Goal: Information Seeking & Learning: Learn about a topic

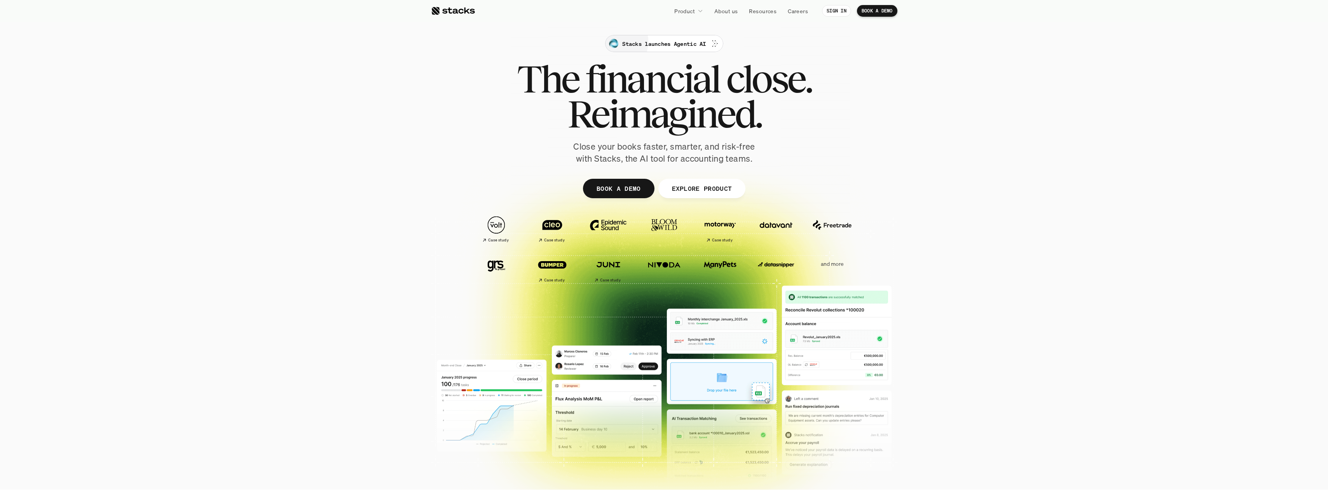
click at [690, 45] on p "Stacks launches Agentic AI" at bounding box center [664, 44] width 84 height 8
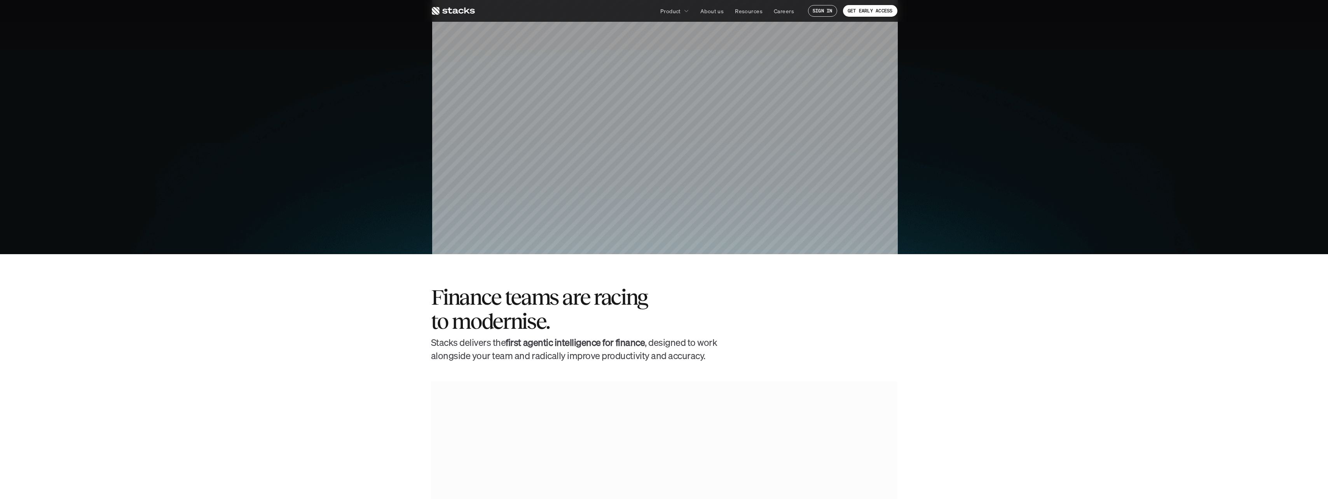
scroll to position [141, 0]
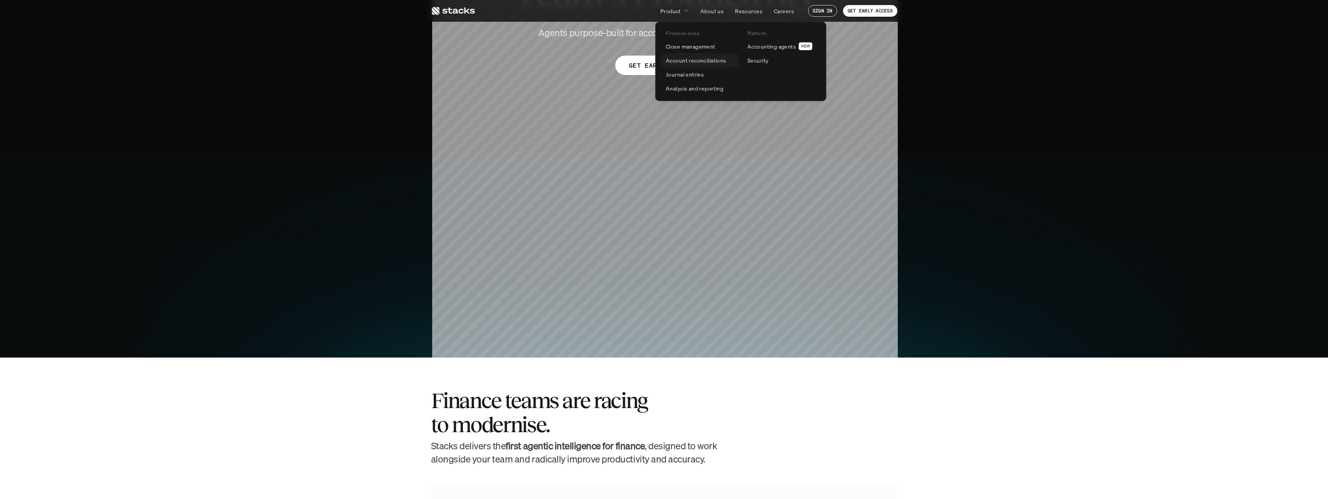
click at [688, 60] on p "Account reconciliations" at bounding box center [696, 60] width 61 height 8
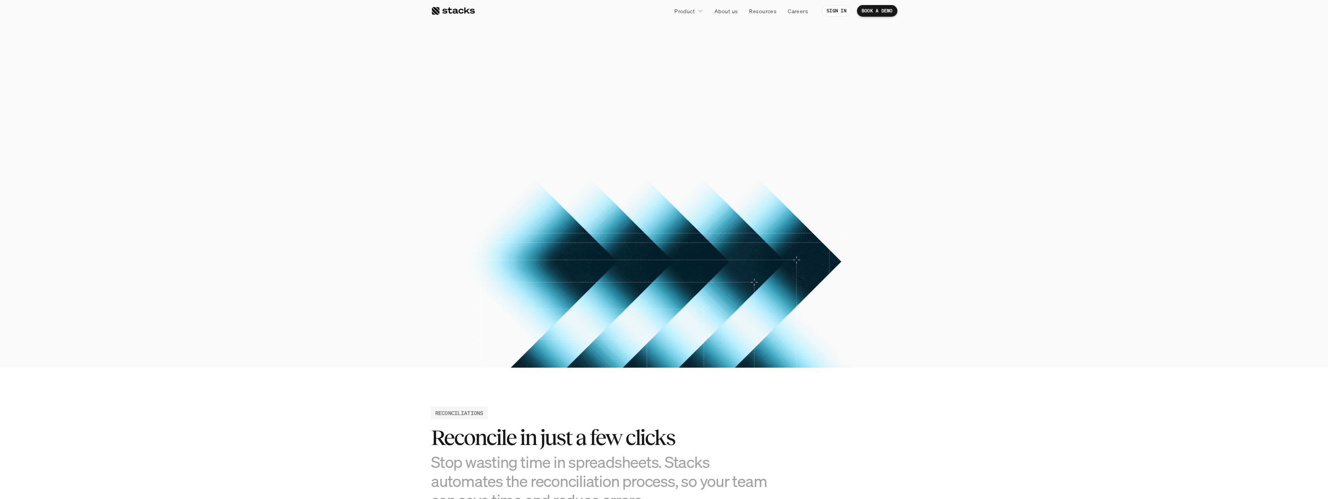
click at [663, 115] on span "reconciliations" at bounding box center [664, 114] width 226 height 35
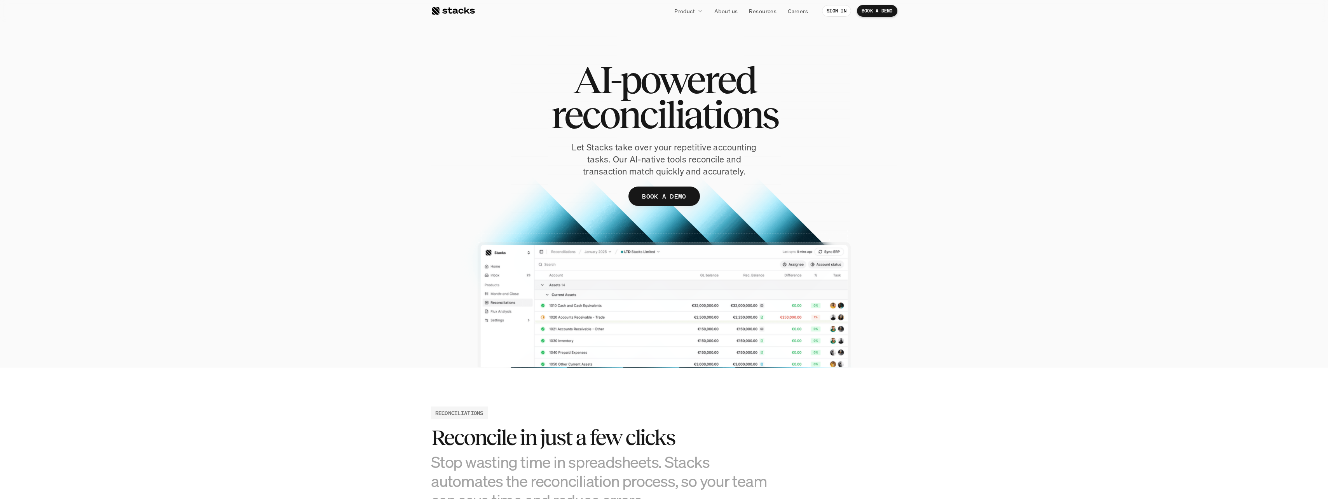
click at [663, 115] on span "reconciliations" at bounding box center [664, 114] width 227 height 35
copy span "reconciliations"
